Goal: Obtain resource: Obtain resource

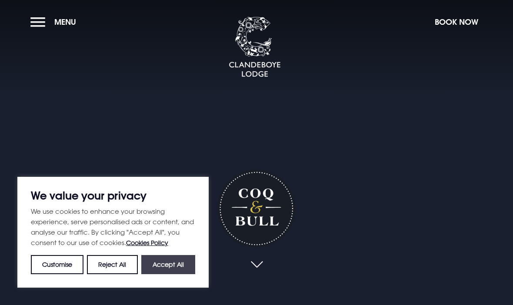
click at [171, 265] on button "Accept All" at bounding box center [168, 264] width 54 height 19
checkbox input "true"
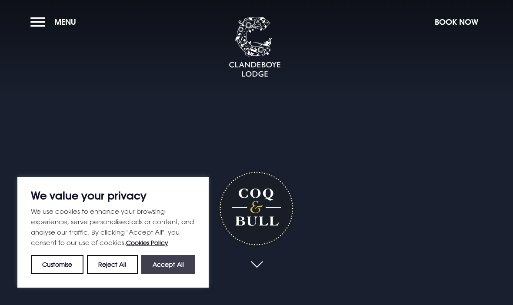
checkbox input "true"
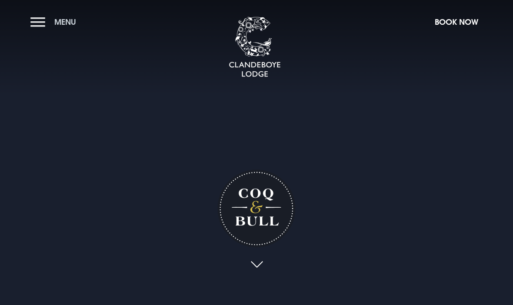
click at [37, 21] on button "Menu" at bounding box center [55, 22] width 50 height 19
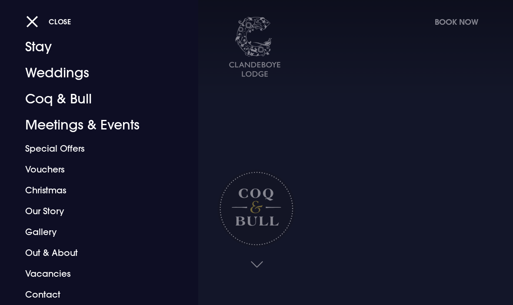
scroll to position [22, 0]
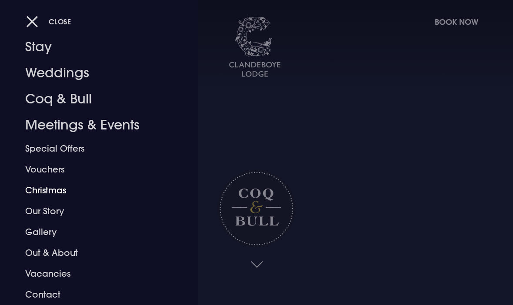
click at [49, 191] on link "Christmas" at bounding box center [93, 190] width 136 height 21
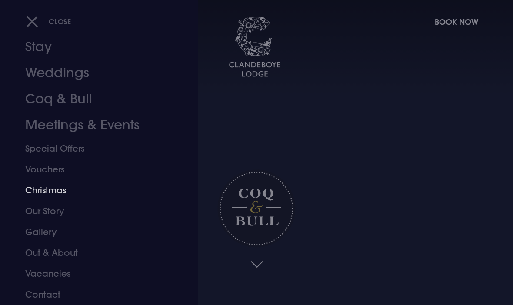
click at [48, 73] on link "Weddings" at bounding box center [93, 73] width 136 height 26
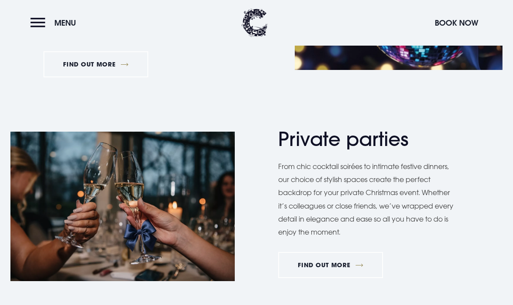
scroll to position [539, 0]
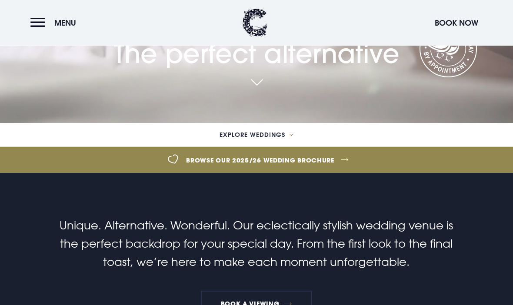
scroll to position [190, 0]
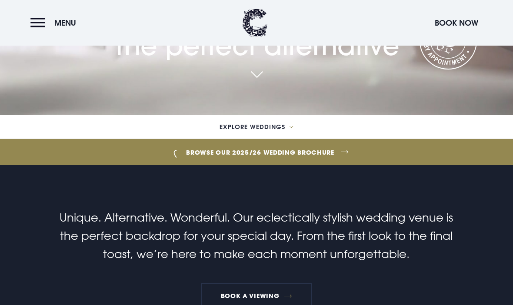
click at [306, 169] on link "Browse our 2025/26 wedding brochure" at bounding box center [260, 152] width 1174 height 33
